Goal: Navigation & Orientation: Find specific page/section

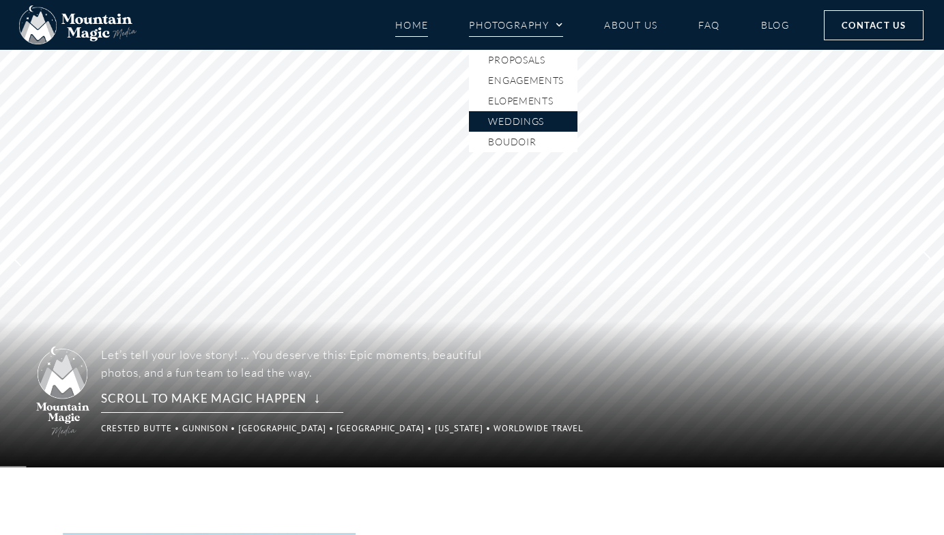
click at [514, 123] on link "Weddings" at bounding box center [523, 121] width 109 height 20
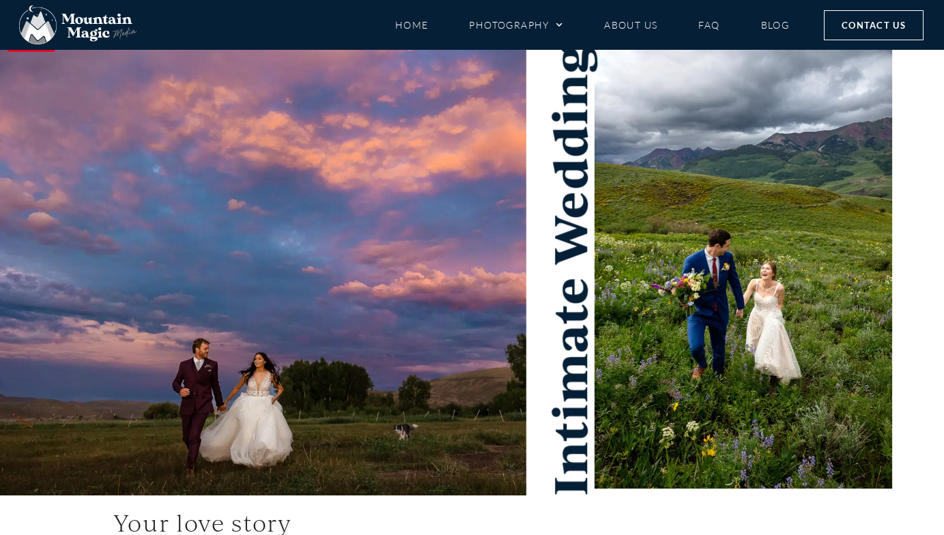
scroll to position [95, 0]
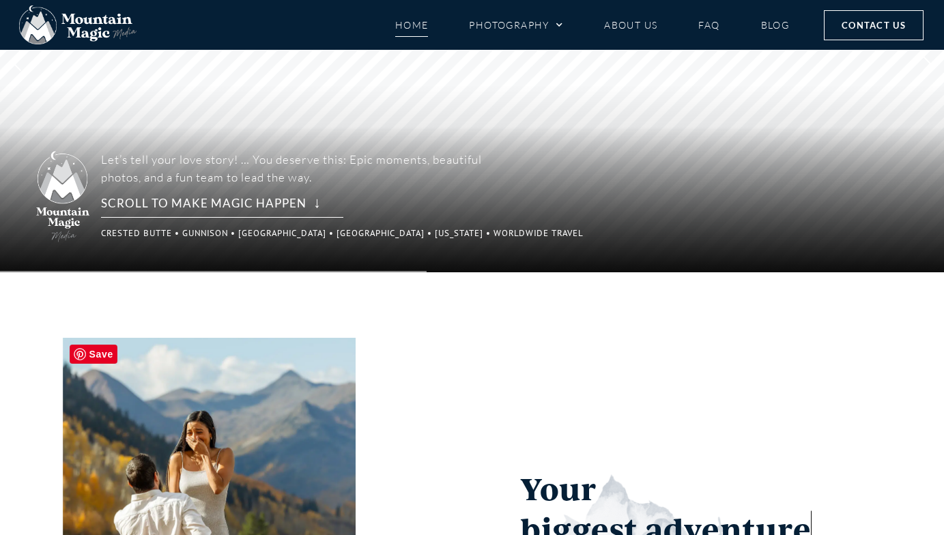
scroll to position [154, 0]
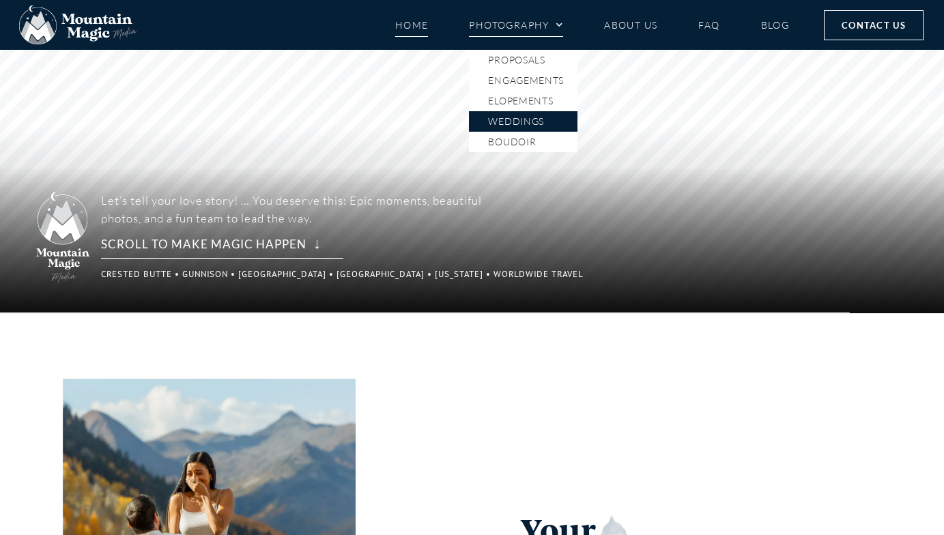
click at [519, 122] on link "Weddings" at bounding box center [523, 121] width 109 height 20
